Goal: Navigation & Orientation: Find specific page/section

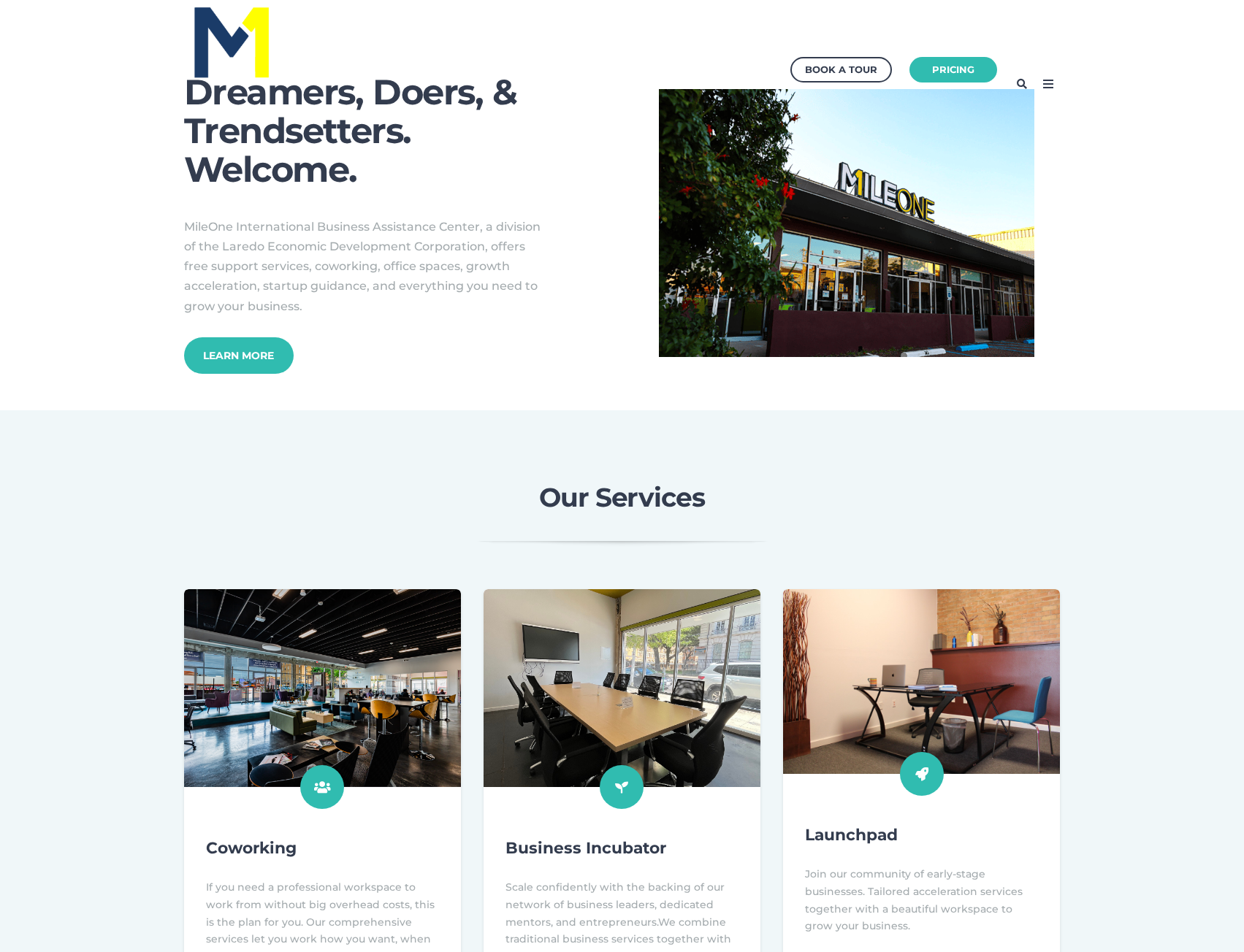
click at [1048, 84] on icon at bounding box center [1048, 84] width 24 height 24
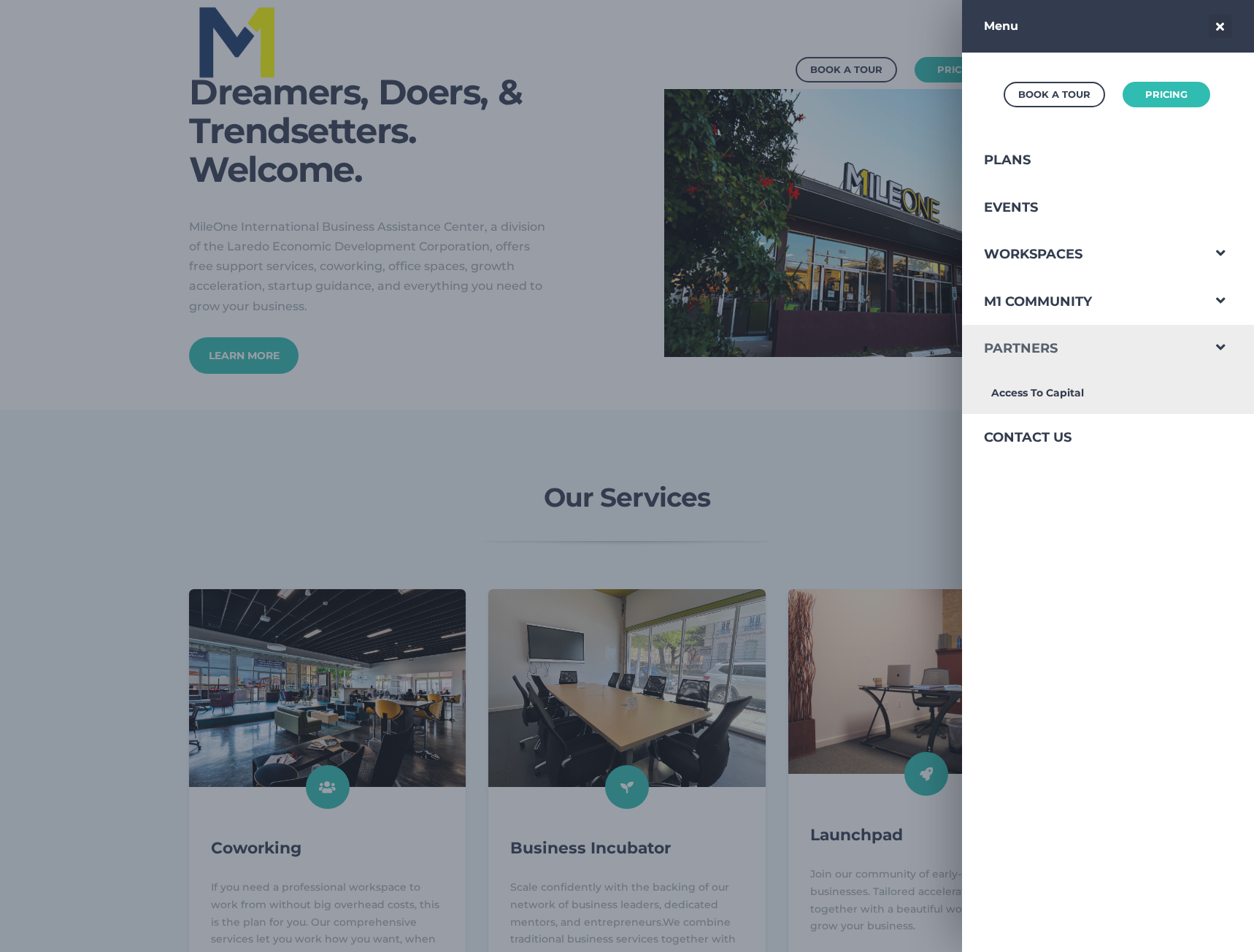
click at [1067, 351] on link "Partners" at bounding box center [1082, 349] width 239 height 47
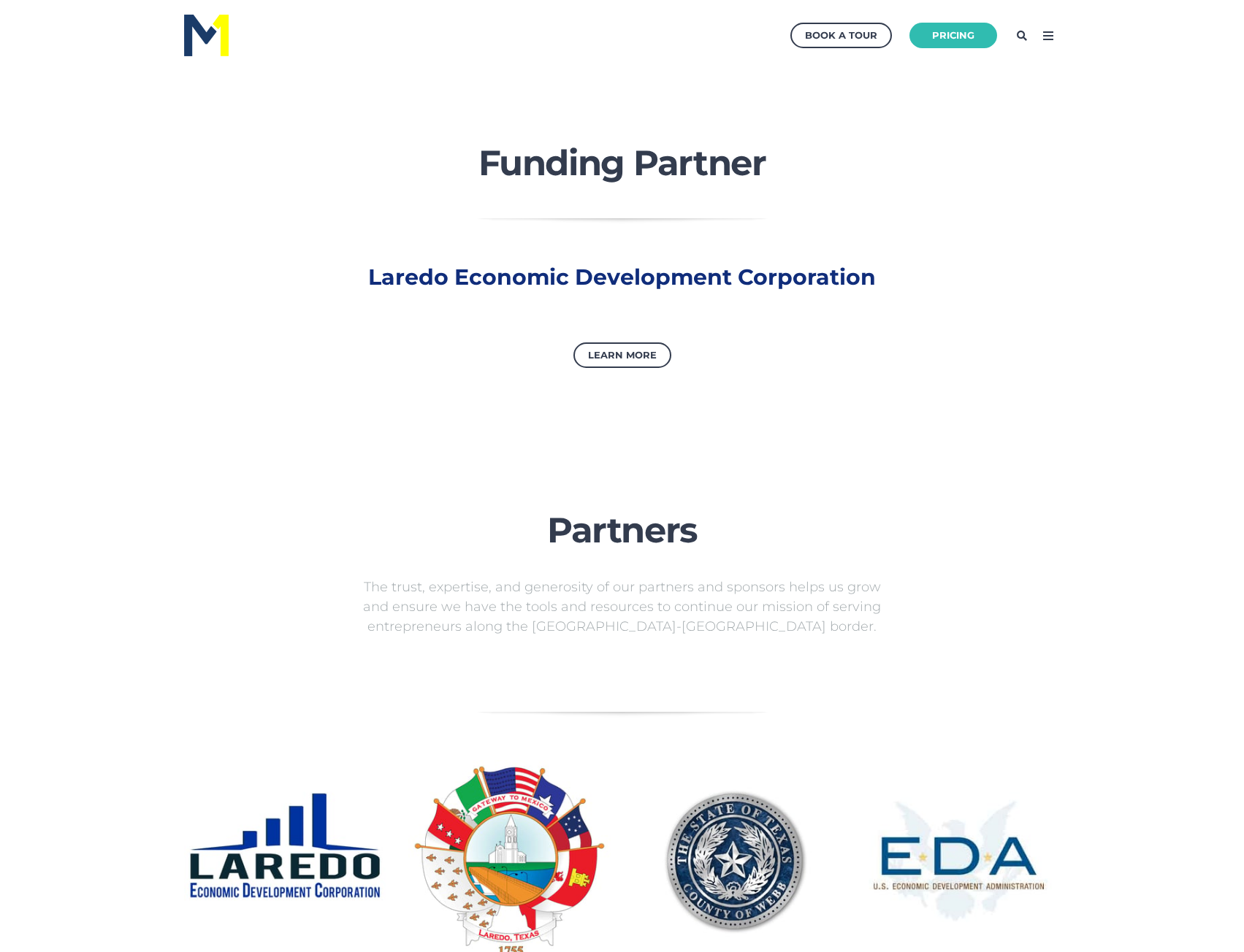
click at [1056, 32] on icon at bounding box center [1048, 36] width 24 height 24
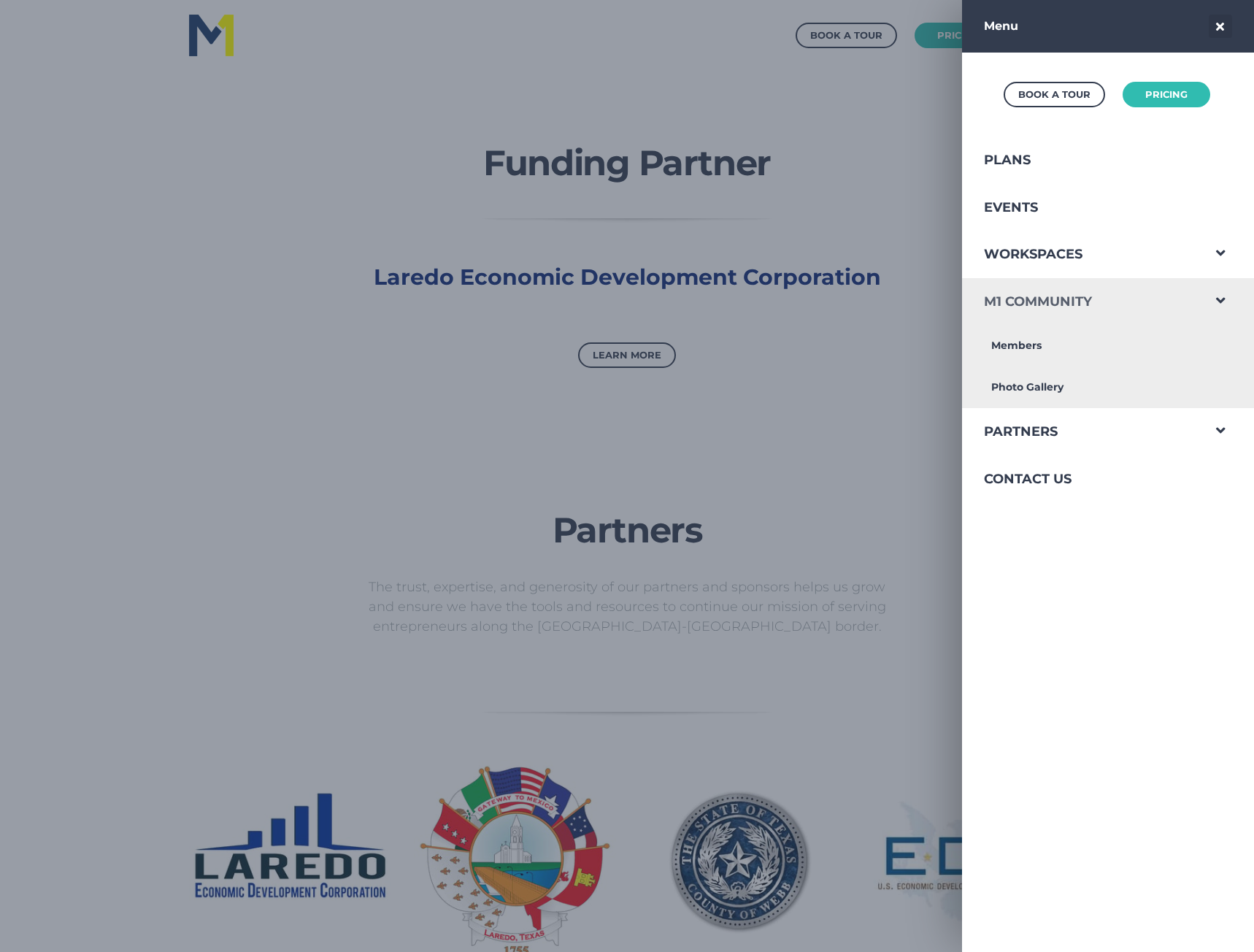
click at [1080, 297] on link "M1 Community" at bounding box center [1082, 302] width 239 height 47
click at [1031, 349] on link "Members" at bounding box center [1082, 346] width 239 height 41
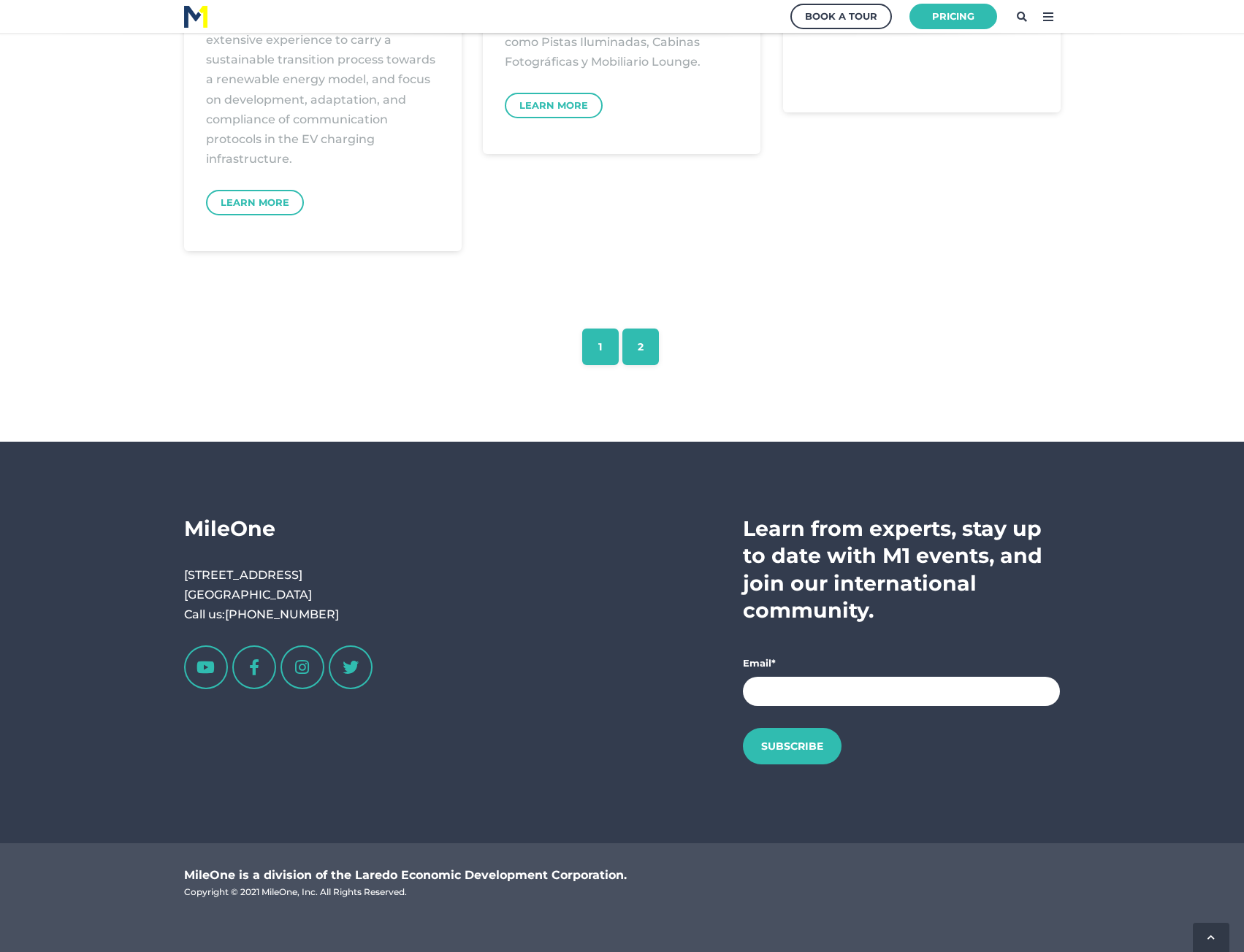
click at [643, 338] on link "2" at bounding box center [640, 346] width 36 height 36
